Goal: Task Accomplishment & Management: Use online tool/utility

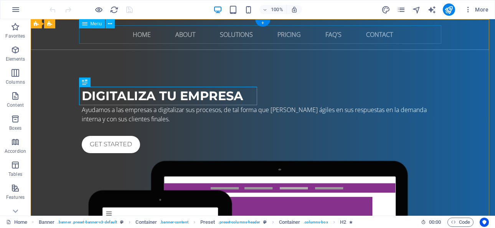
click at [145, 34] on nav "Home About Solutions Pricing FAQ's Contact" at bounding box center [263, 34] width 362 height 18
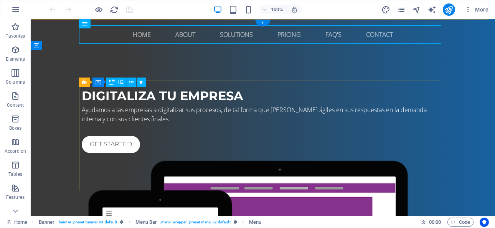
click at [151, 94] on div "digitaliza tu empresa" at bounding box center [263, 96] width 362 height 18
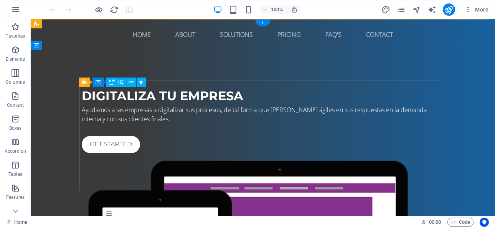
click at [156, 92] on div "digitaliza tu empresa" at bounding box center [263, 96] width 362 height 18
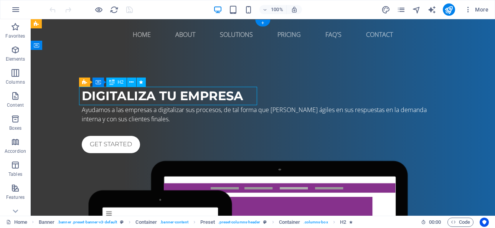
click at [156, 92] on div "digitaliza tu empresa" at bounding box center [263, 96] width 362 height 18
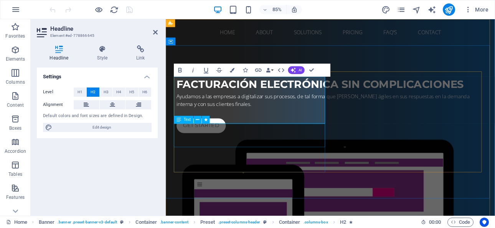
click at [267, 124] on div "Ayudamos a las empresas a digitalizar sus procesos, de tal forma que sean ágile…" at bounding box center [359, 114] width 362 height 18
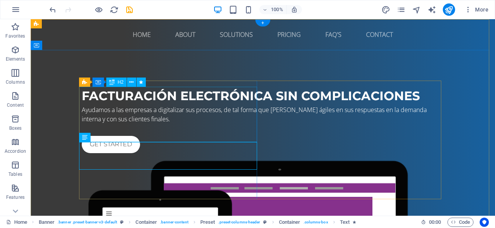
click at [233, 105] on div "Facturación electrónica sin complicaciones" at bounding box center [263, 96] width 362 height 18
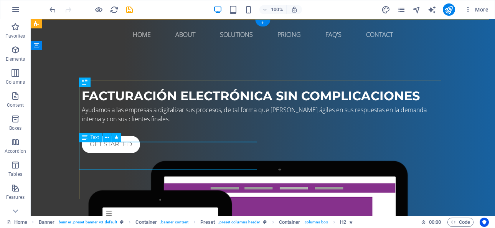
click at [163, 124] on div "Ayudamos a las empresas a digitalizar sus procesos, de tal forma que sean ágile…" at bounding box center [263, 114] width 362 height 18
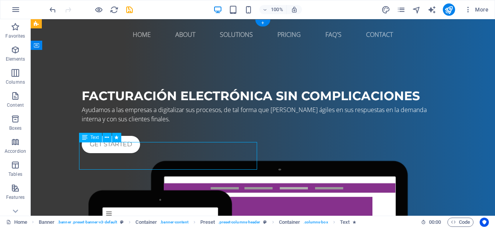
click at [152, 124] on div "Ayudamos a las empresas a digitalizar sus procesos, de tal forma que sean ágile…" at bounding box center [263, 114] width 362 height 18
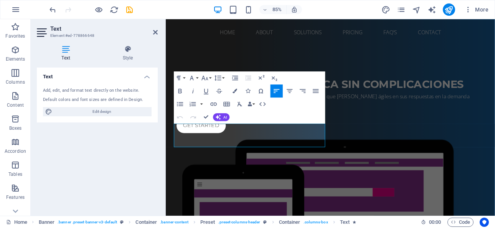
click at [235, 123] on span "Ayudamos a las empresas a digitalizar sus procesos, de tal forma que sean ágile…" at bounding box center [350, 115] width 345 height 18
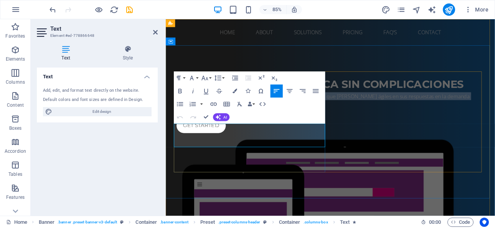
click at [235, 123] on span "Ayudamos a las empresas a digitalizar sus procesos, de tal forma que sean ágile…" at bounding box center [350, 115] width 345 height 18
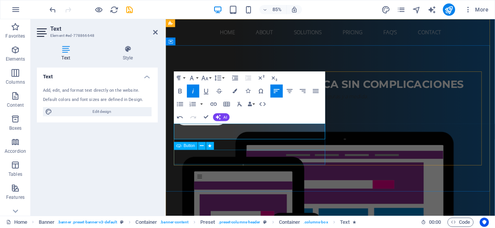
click at [246, 144] on div "Get started" at bounding box center [359, 135] width 362 height 17
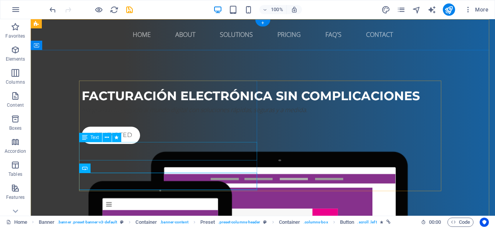
click at [117, 114] on div "Integramos tu negocio al mundo digital con soluciones rápidas, seguras y a medi…" at bounding box center [263, 109] width 362 height 9
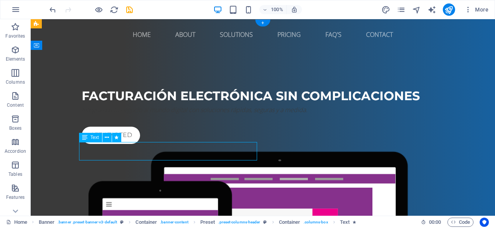
click at [117, 114] on div "Integramos tu negocio al mundo digital con soluciones rápidas, seguras y a medi…" at bounding box center [263, 109] width 362 height 9
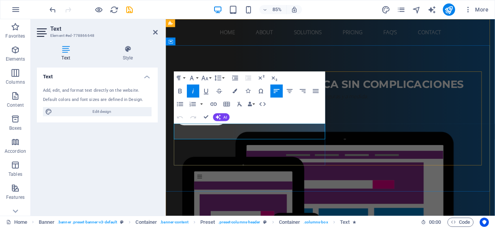
click at [243, 114] on em "Integramos tu negocio al mundo digital con soluciones rápidas, seguras y a medi…" at bounding box center [291, 110] width 226 height 8
drag, startPoint x: 220, startPoint y: 153, endPoint x: 159, endPoint y: 137, distance: 63.4
click at [257, 144] on div "Get started" at bounding box center [359, 135] width 362 height 17
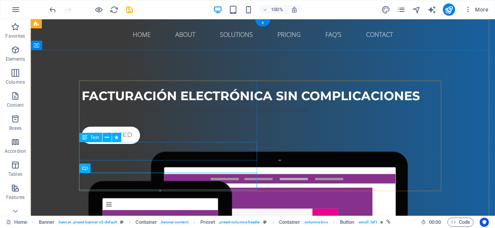
click at [147, 114] on div "Integramos tu negocio al mundo digital con soluciones rápidas, seguras y a medi…" at bounding box center [263, 109] width 362 height 9
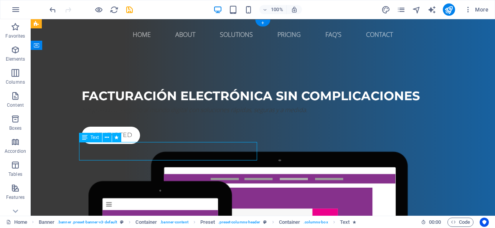
click at [147, 114] on div "Integramos tu negocio al mundo digital con soluciones rápidas, seguras y a medi…" at bounding box center [263, 109] width 362 height 9
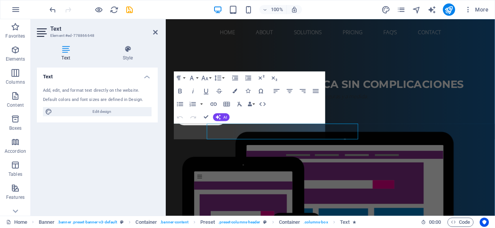
click at [147, 147] on div "Text Add, edit, and format text directly on the website. Default colors and fon…" at bounding box center [97, 139] width 121 height 142
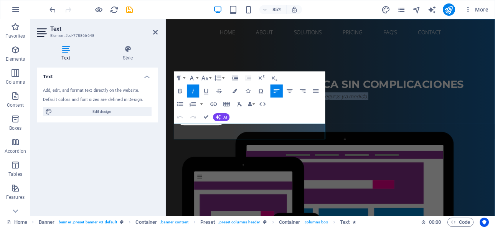
drag, startPoint x: 235, startPoint y: 154, endPoint x: 148, endPoint y: 140, distance: 87.8
click at [312, 127] on div at bounding box center [359, 120] width 362 height 12
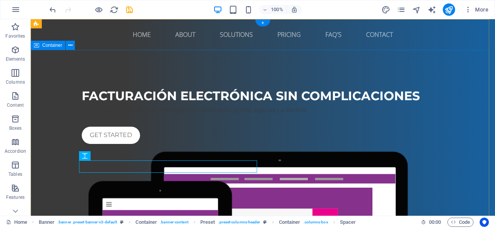
click at [359, 66] on div "Facturación electrónica sin complicaciones Integramos tu negocio al mundo digit…" at bounding box center [263, 226] width 464 height 352
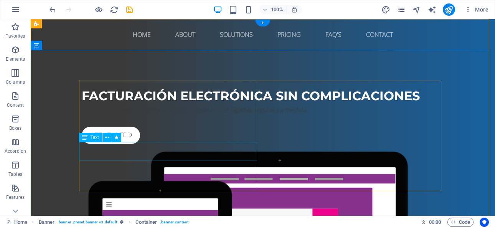
click at [115, 114] on div "Integramos tu negocio al mundo digital con soluciones rápidas, seguras y a medi…" at bounding box center [263, 109] width 362 height 9
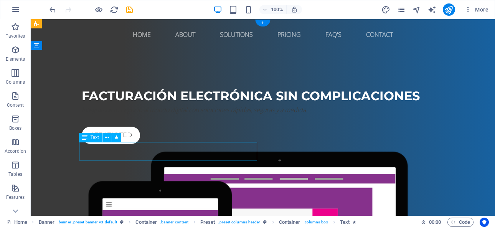
click at [115, 114] on div "Integramos tu negocio al mundo digital con soluciones rápidas, seguras y a medi…" at bounding box center [263, 109] width 362 height 9
click at [92, 114] on div "Integramos tu negocio al mundo digital con soluciones rápidas, seguras y a medi…" at bounding box center [263, 109] width 362 height 9
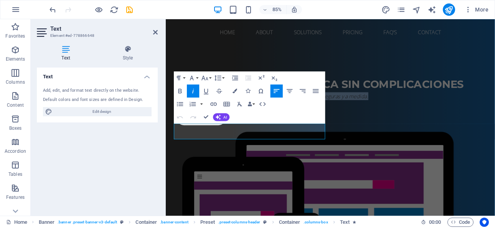
drag, startPoint x: 248, startPoint y: 153, endPoint x: 316, endPoint y: 138, distance: 69.8
click at [127, 48] on icon at bounding box center [128, 49] width 60 height 8
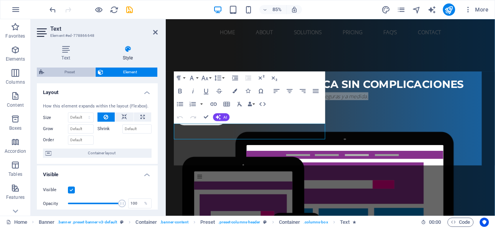
click at [74, 70] on span "Preset" at bounding box center [69, 72] width 46 height 9
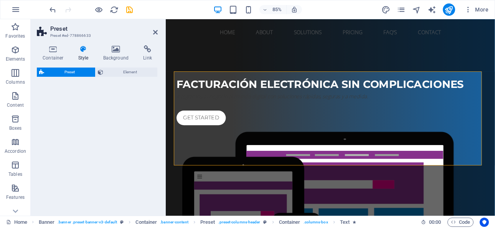
select select "px"
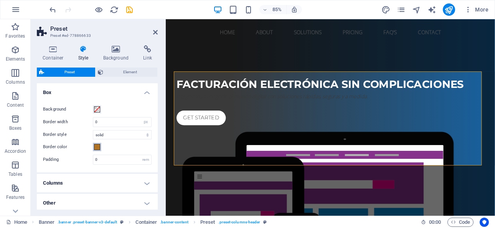
scroll to position [33, 0]
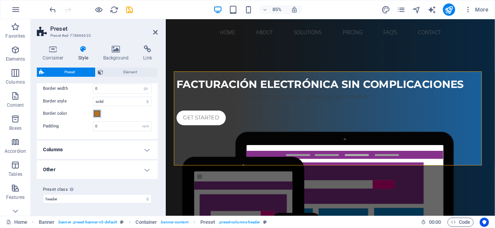
click at [97, 112] on span at bounding box center [97, 113] width 6 height 6
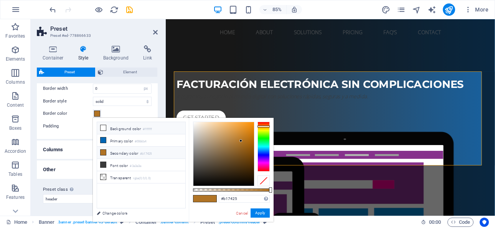
click at [117, 127] on li "Background color #ffffff" at bounding box center [141, 128] width 88 height 12
type input "#ffffff"
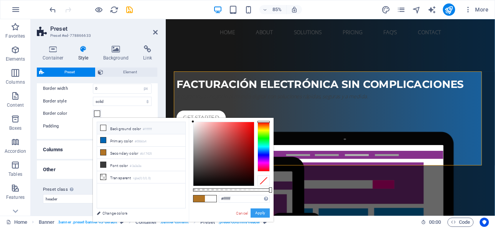
click at [259, 211] on button "Apply" at bounding box center [260, 212] width 19 height 9
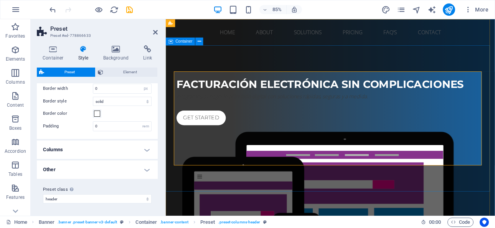
click at [259, 210] on div "Facturación electrónica sin complicaciones Integramos tu negocio al mundo digit…" at bounding box center [359, 226] width 387 height 352
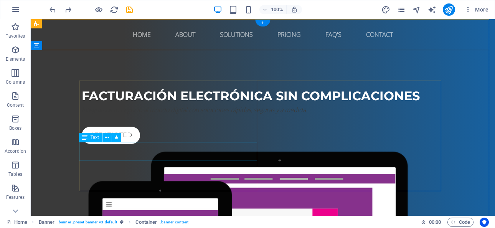
click at [119, 114] on div "Integramos tu negocio al mundo digital con soluciones rápidas, seguras y a medi…" at bounding box center [263, 109] width 362 height 9
click at [81, 140] on div "Text" at bounding box center [90, 137] width 23 height 9
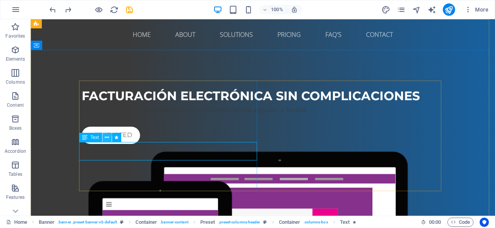
click at [107, 137] on icon at bounding box center [107, 138] width 4 height 8
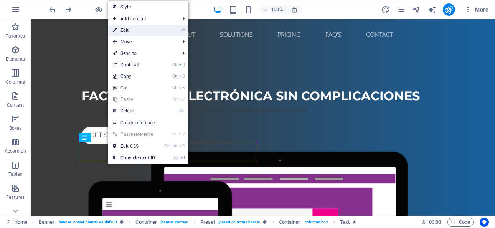
click at [140, 31] on link "⏎ Edit" at bounding box center [133, 31] width 51 height 12
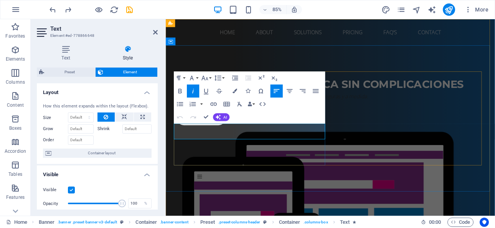
click at [228, 114] on em "Integramos tu negocio al mundo digital con soluciones rápidas, seguras y a medi…" at bounding box center [291, 110] width 226 height 8
click at [230, 94] on button "Colors" at bounding box center [235, 90] width 12 height 13
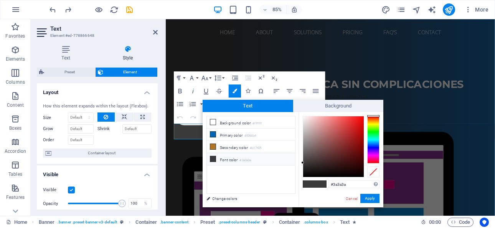
click at [230, 159] on li "Font color #3a3a3a" at bounding box center [251, 159] width 88 height 12
click at [213, 158] on icon at bounding box center [212, 158] width 5 height 5
click at [370, 198] on button "Apply" at bounding box center [369, 198] width 19 height 9
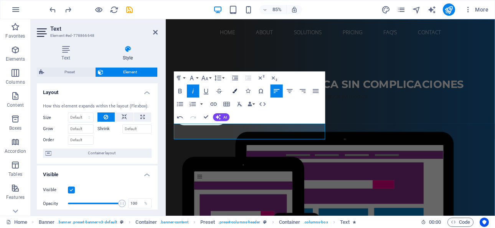
click at [234, 89] on icon "button" at bounding box center [234, 91] width 5 height 5
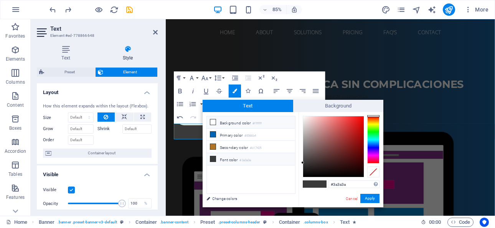
click at [229, 121] on li "Background color #ffffff" at bounding box center [251, 122] width 88 height 12
click at [227, 120] on li "Background color #ffffff" at bounding box center [251, 122] width 88 height 12
click at [232, 160] on li "Font color #3a3a3a" at bounding box center [251, 159] width 88 height 12
click at [323, 183] on span at bounding box center [321, 184] width 12 height 7
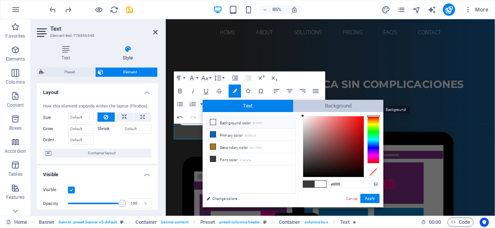
drag, startPoint x: 303, startPoint y: 161, endPoint x: 298, endPoint y: 107, distance: 53.9
click at [298, 107] on div "Text Background less Background color #ffffff Primary color #0066b4 Secondary c…" at bounding box center [293, 153] width 181 height 107
type input "#000000"
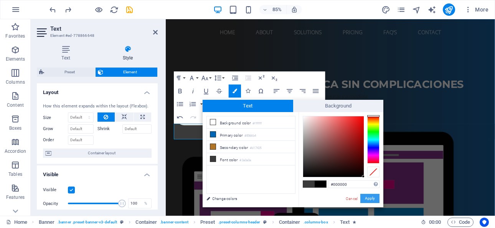
click at [373, 199] on button "Apply" at bounding box center [369, 198] width 19 height 9
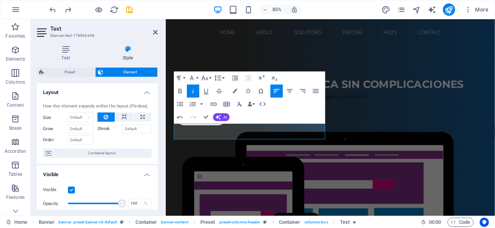
click at [246, 170] on div "Preset Container H2 Banner Container Preset Preset Container Button Text Banner…" at bounding box center [330, 117] width 329 height 196
click at [313, 193] on div "Facturación electrónica sin complicaciones Integramos tu negocio al mundo digit…" at bounding box center [359, 226] width 387 height 352
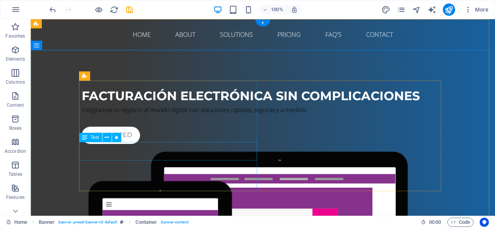
click at [132, 114] on div "Integramos tu negocio al mundo digital con soluciones rápidas, seguras y a medi…" at bounding box center [263, 109] width 362 height 9
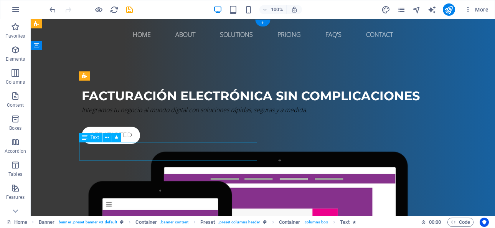
click at [120, 114] on div "Integramos tu negocio al mundo digital con soluciones rápidas, seguras y a medi…" at bounding box center [263, 109] width 362 height 9
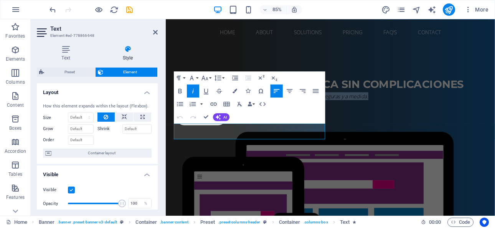
drag, startPoint x: 244, startPoint y: 156, endPoint x: 305, endPoint y: 143, distance: 62.6
click at [235, 90] on icon "button" at bounding box center [234, 91] width 5 height 5
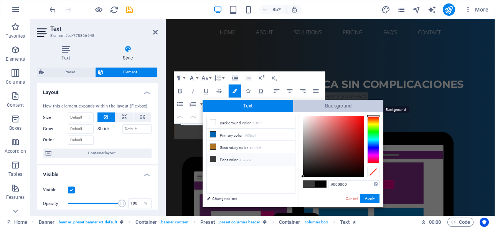
click at [325, 104] on span "Background" at bounding box center [338, 106] width 91 height 12
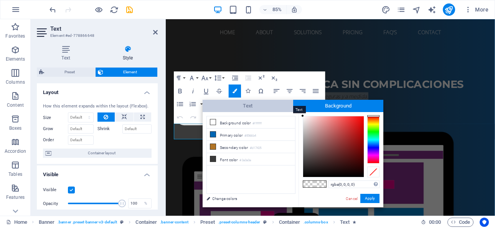
click at [254, 104] on span "Text" at bounding box center [248, 106] width 91 height 12
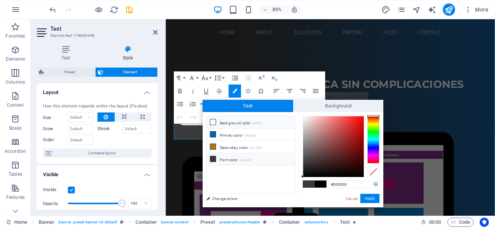
click at [218, 119] on li "Background color #ffffff" at bounding box center [251, 122] width 88 height 12
type input "#ffffff"
click at [218, 121] on li "Background color #ffffff" at bounding box center [251, 122] width 88 height 12
click at [376, 197] on button "Apply" at bounding box center [369, 198] width 19 height 9
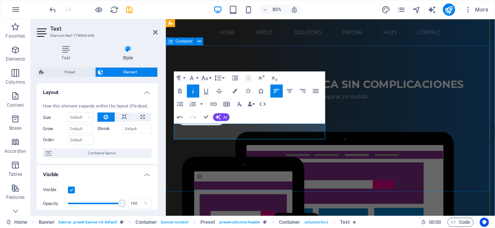
click at [283, 194] on div "Facturación electrónica sin complicaciones Integramos tu negocio al mundo digit…" at bounding box center [359, 226] width 387 height 352
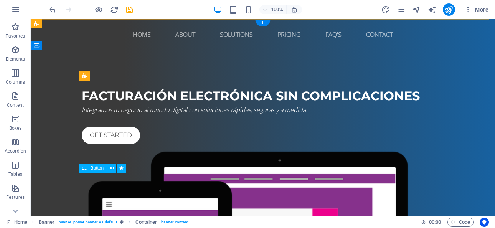
click at [112, 144] on div "Get started" at bounding box center [263, 135] width 362 height 17
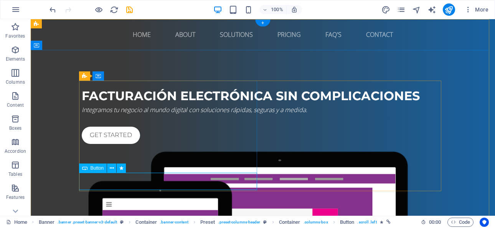
click at [95, 144] on div "Get started" at bounding box center [263, 135] width 362 height 17
click at [112, 168] on icon at bounding box center [112, 168] width 4 height 8
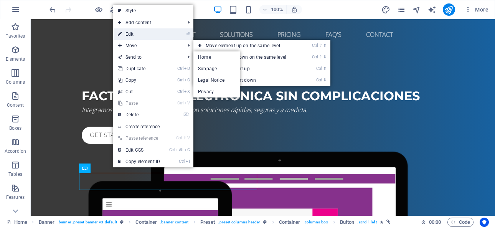
click at [134, 35] on link "⏎ Edit" at bounding box center [138, 34] width 51 height 12
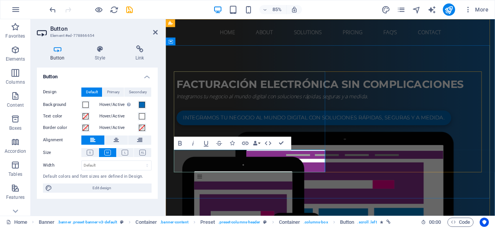
click at [216, 144] on link "Integramos tu negocio al mundo digital con soluciones rápidas, seguras y a medi…" at bounding box center [339, 135] width 323 height 17
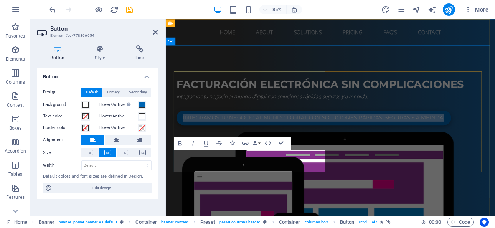
click at [216, 144] on link "Integramos tu negocio al mundo digital con soluciones rápidas, seguras y a medi…" at bounding box center [339, 135] width 323 height 17
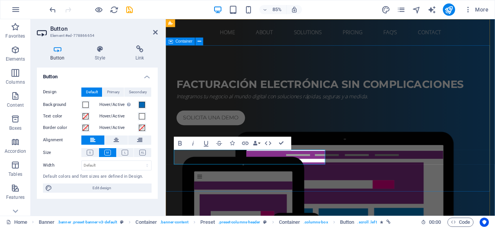
click at [290, 204] on div "Facturación electrónica sin complicaciones Integramos tu negocio al mundo digit…" at bounding box center [359, 226] width 387 height 352
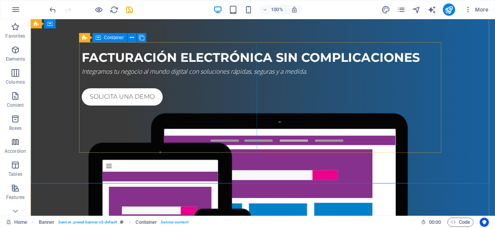
scroll to position [0, 0]
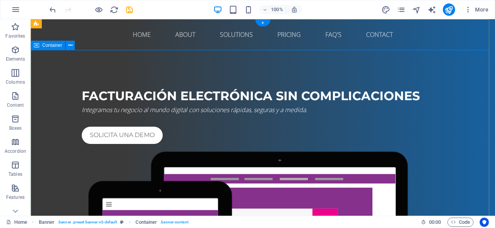
click at [185, 58] on div "Facturación electrónica sin complicaciones Integramos tu negocio al mundo digit…" at bounding box center [263, 226] width 464 height 352
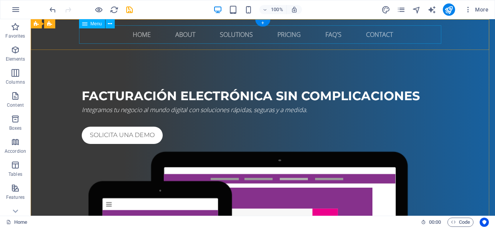
click at [140, 35] on nav "Home About Solutions Pricing FAQ's Contact" at bounding box center [263, 34] width 362 height 18
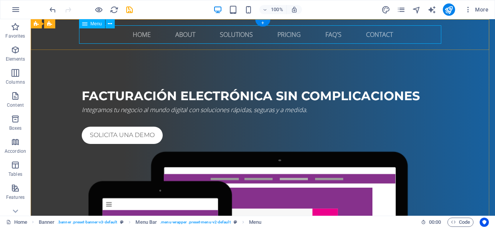
click at [229, 32] on nav "Home About Solutions Pricing FAQ's Contact" at bounding box center [263, 34] width 362 height 18
click at [221, 38] on nav "Home About Solutions Pricing FAQ's Contact" at bounding box center [263, 34] width 362 height 18
click at [112, 24] on icon at bounding box center [110, 24] width 4 height 8
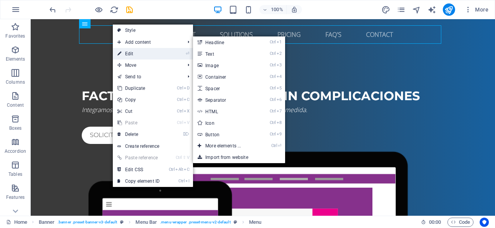
click at [126, 54] on link "⏎ Edit" at bounding box center [138, 54] width 51 height 12
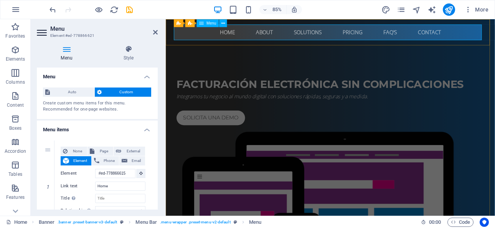
click at [331, 33] on nav "Home About Solutions Pricing FAQ's Contact" at bounding box center [359, 34] width 362 height 18
click at [68, 52] on icon at bounding box center [66, 49] width 59 height 8
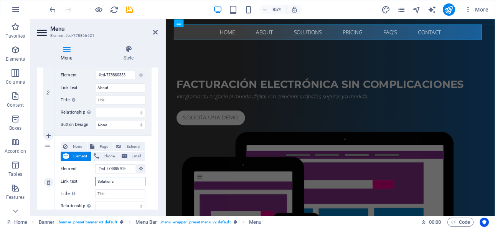
click at [108, 185] on input "Solutions" at bounding box center [120, 181] width 50 height 9
paste input "Nuestros servicio"
type input "Nuestros servicios"
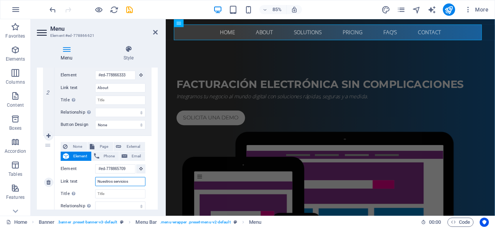
select select
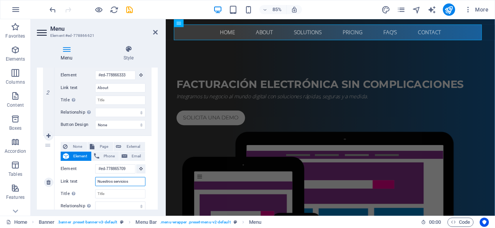
select select
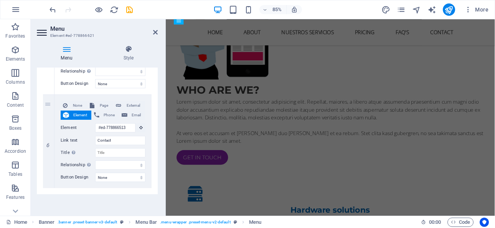
type input "Nuestros servicios"
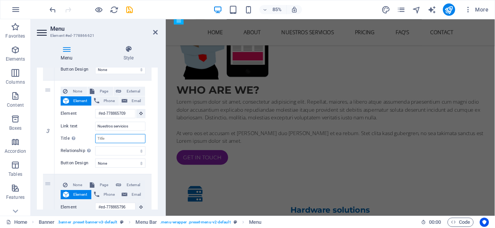
select select
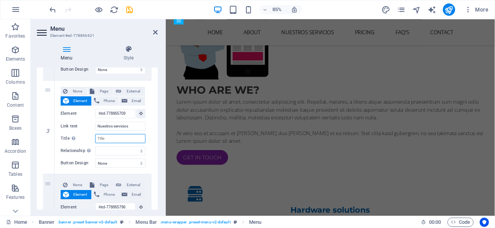
select select
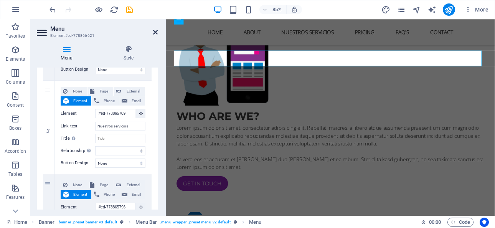
click at [154, 32] on icon at bounding box center [155, 32] width 5 height 6
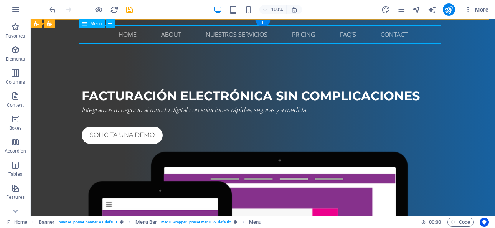
click at [221, 36] on nav "Home About Nuestros servicios Pricing FAQ's Contact" at bounding box center [263, 34] width 362 height 18
click at [237, 33] on nav "Home About Nuestros servicios Pricing FAQ's Contact" at bounding box center [263, 34] width 362 height 18
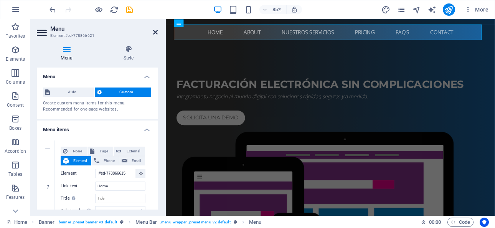
click at [157, 31] on icon at bounding box center [155, 32] width 5 height 6
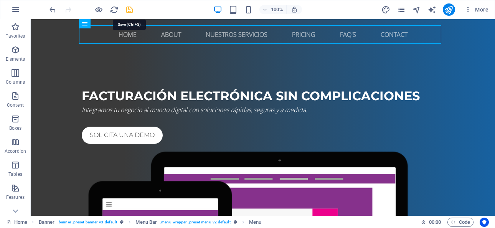
click at [128, 10] on icon "save" at bounding box center [129, 9] width 9 height 9
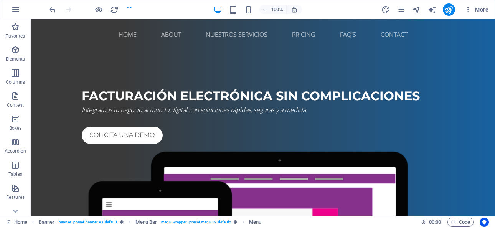
checkbox input "false"
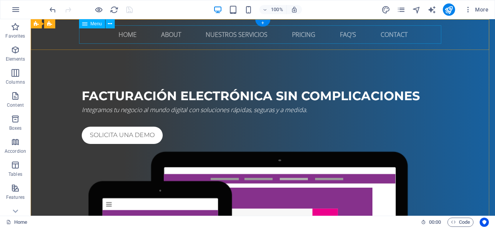
click at [236, 35] on nav "Home About Nuestros servicios Pricing FAQ's Contact" at bounding box center [263, 34] width 362 height 18
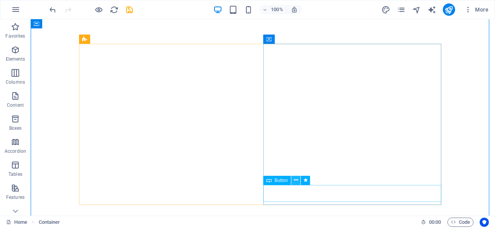
click at [295, 183] on icon at bounding box center [296, 180] width 4 height 8
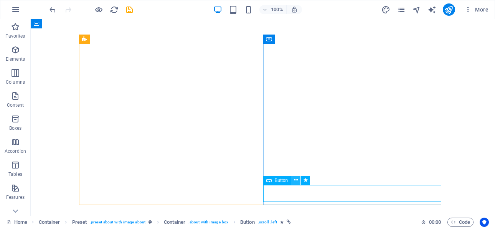
click at [295, 178] on icon at bounding box center [296, 180] width 4 height 8
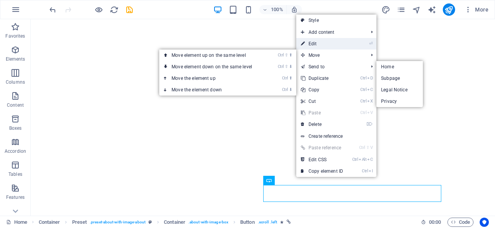
click at [322, 45] on link "⏎ Edit" at bounding box center [321, 44] width 51 height 12
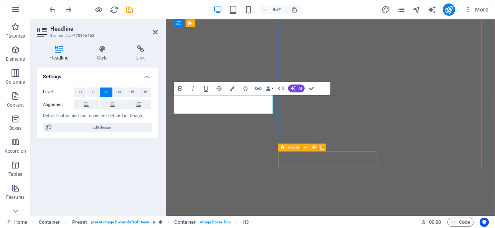
click at [297, 145] on span "Preset" at bounding box center [293, 147] width 11 height 4
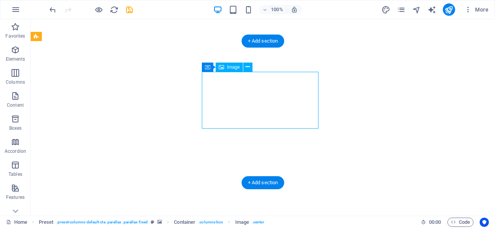
select select "px"
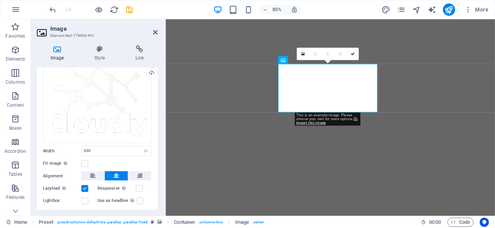
scroll to position [58, 0]
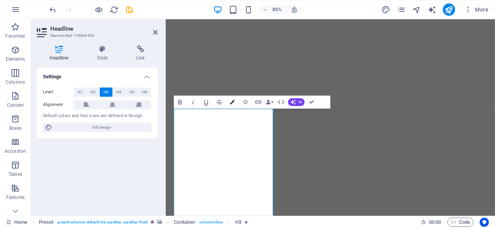
click at [232, 104] on button "Colors" at bounding box center [232, 102] width 12 height 13
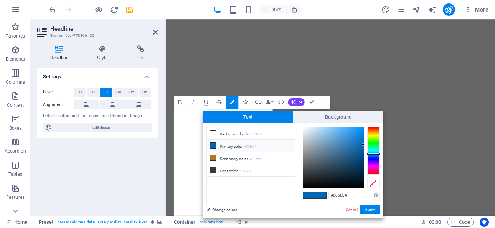
drag, startPoint x: 228, startPoint y: 132, endPoint x: 238, endPoint y: 122, distance: 14.1
click at [238, 122] on div "Text Background less Background color #ffffff Primary color #0066b4 Secondary c…" at bounding box center [293, 164] width 181 height 107
click at [221, 170] on li "Font color #3a3a3a" at bounding box center [251, 170] width 88 height 12
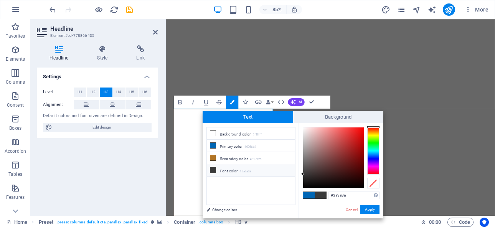
click at [213, 170] on icon at bounding box center [212, 169] width 5 height 5
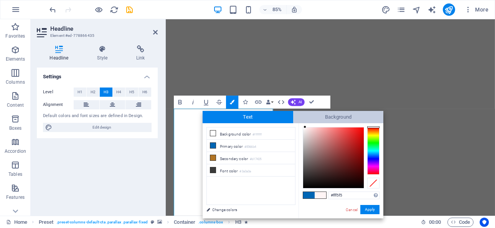
drag, startPoint x: 303, startPoint y: 174, endPoint x: 305, endPoint y: 118, distance: 55.7
click at [305, 118] on div "Text Background less Background color #ffffff Primary color #0066b4 Secondary c…" at bounding box center [293, 164] width 181 height 107
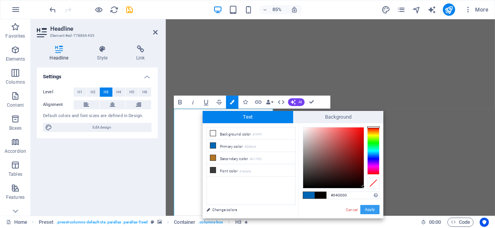
type input "#000000"
click at [371, 216] on div "#000000 Supported formats #0852ed rgb(8, 82, 237) rgba(8, 82, 237, 90%) hsv(221…" at bounding box center [340, 226] width 85 height 206
click at [370, 213] on button "Apply" at bounding box center [369, 209] width 19 height 9
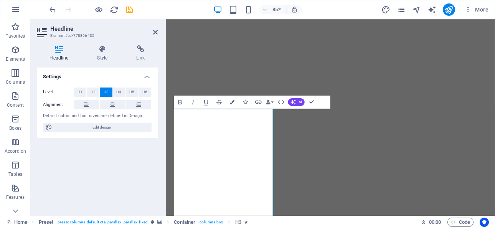
click at [379, 104] on div "Drag here to replace the existing content. Press “Ctrl” if you want to create a…" at bounding box center [330, 117] width 329 height 196
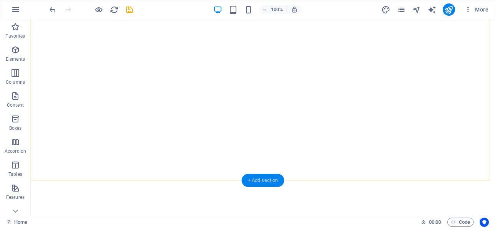
click at [259, 183] on div "+ Add section" at bounding box center [263, 180] width 43 height 13
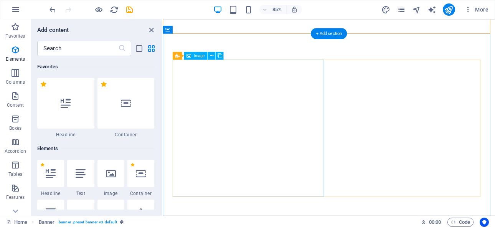
scroll to position [1342, 0]
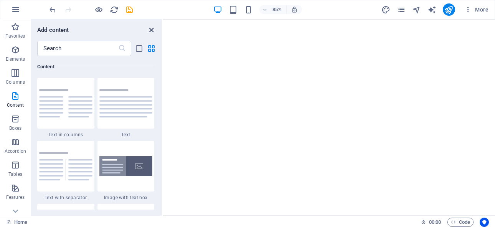
click at [150, 31] on icon "close panel" at bounding box center [151, 30] width 9 height 9
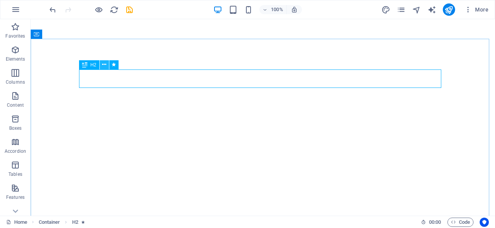
click at [102, 68] on icon at bounding box center [104, 65] width 4 height 8
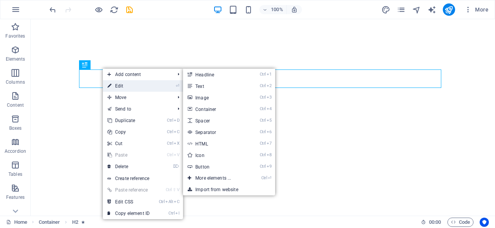
click at [114, 82] on link "⏎ Edit" at bounding box center [128, 86] width 51 height 12
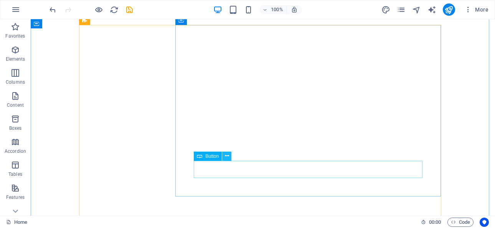
click at [226, 156] on icon at bounding box center [227, 156] width 4 height 8
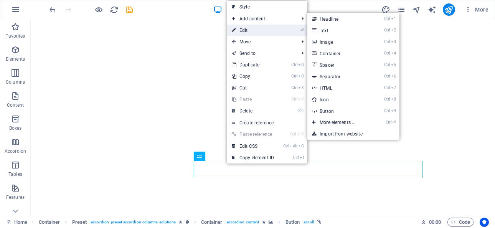
click at [254, 30] on link "⏎ Edit" at bounding box center [252, 31] width 51 height 12
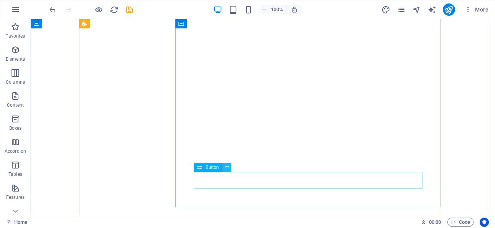
click at [228, 169] on icon at bounding box center [227, 167] width 4 height 8
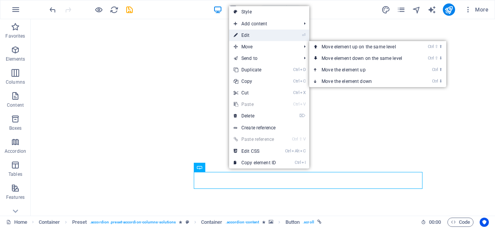
click at [249, 35] on link "⏎ Edit" at bounding box center [254, 36] width 51 height 12
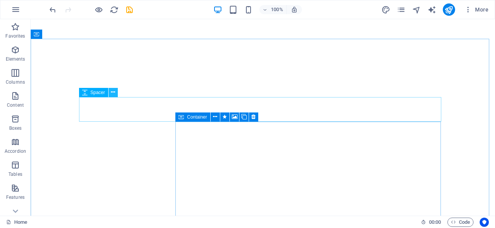
click at [114, 93] on icon at bounding box center [113, 92] width 4 height 8
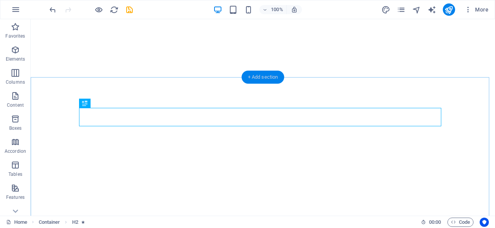
click at [272, 77] on div "+ Add section" at bounding box center [263, 77] width 43 height 13
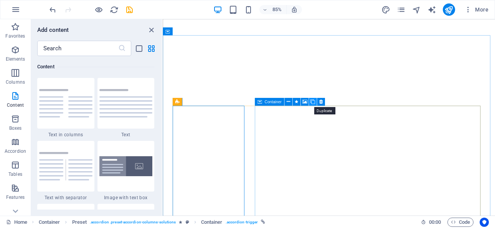
click at [312, 103] on icon at bounding box center [312, 101] width 5 height 7
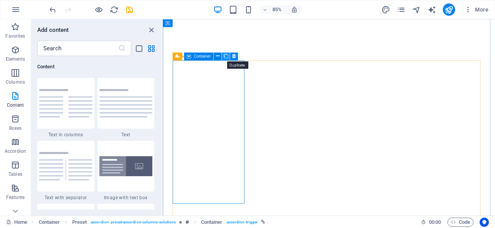
click at [227, 58] on icon at bounding box center [225, 56] width 5 height 7
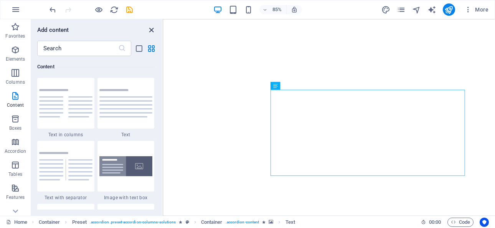
click at [152, 34] on icon "close panel" at bounding box center [151, 30] width 9 height 9
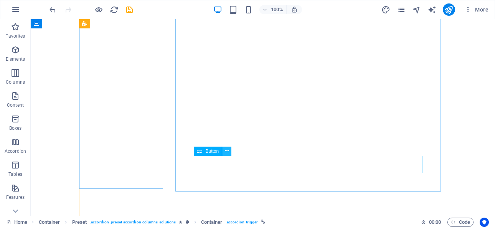
click at [228, 152] on icon at bounding box center [227, 151] width 4 height 8
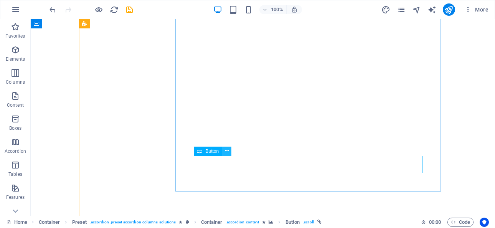
click at [228, 154] on icon at bounding box center [227, 151] width 4 height 8
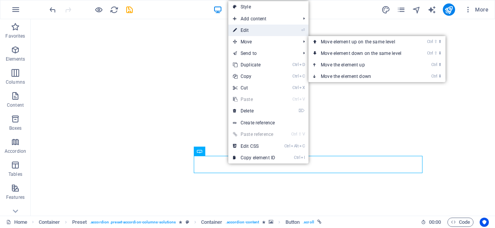
click at [262, 28] on link "⏎ Edit" at bounding box center [253, 31] width 51 height 12
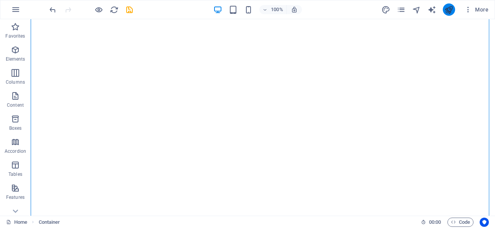
click at [449, 14] on button "publish" at bounding box center [449, 9] width 12 height 12
